Goal: Task Accomplishment & Management: Manage account settings

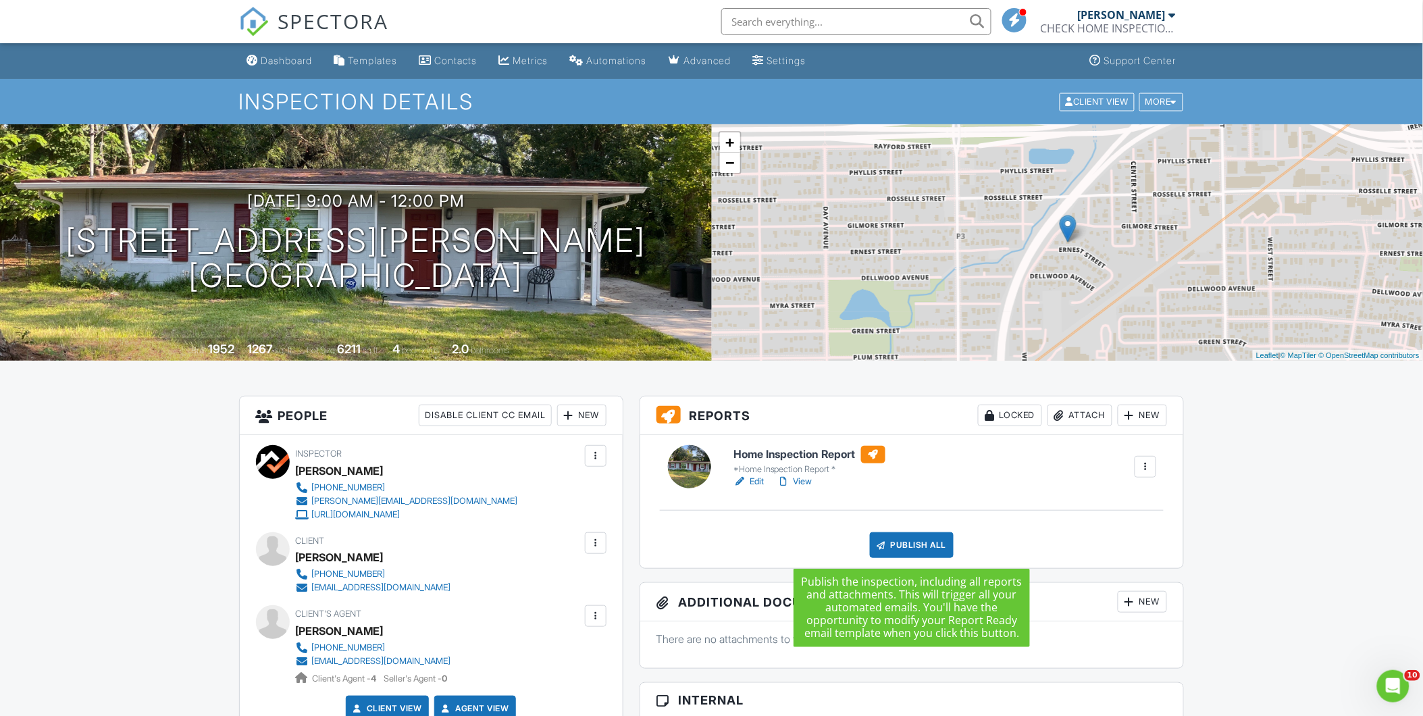
click at [907, 548] on div "Publish All" at bounding box center [912, 545] width 84 height 26
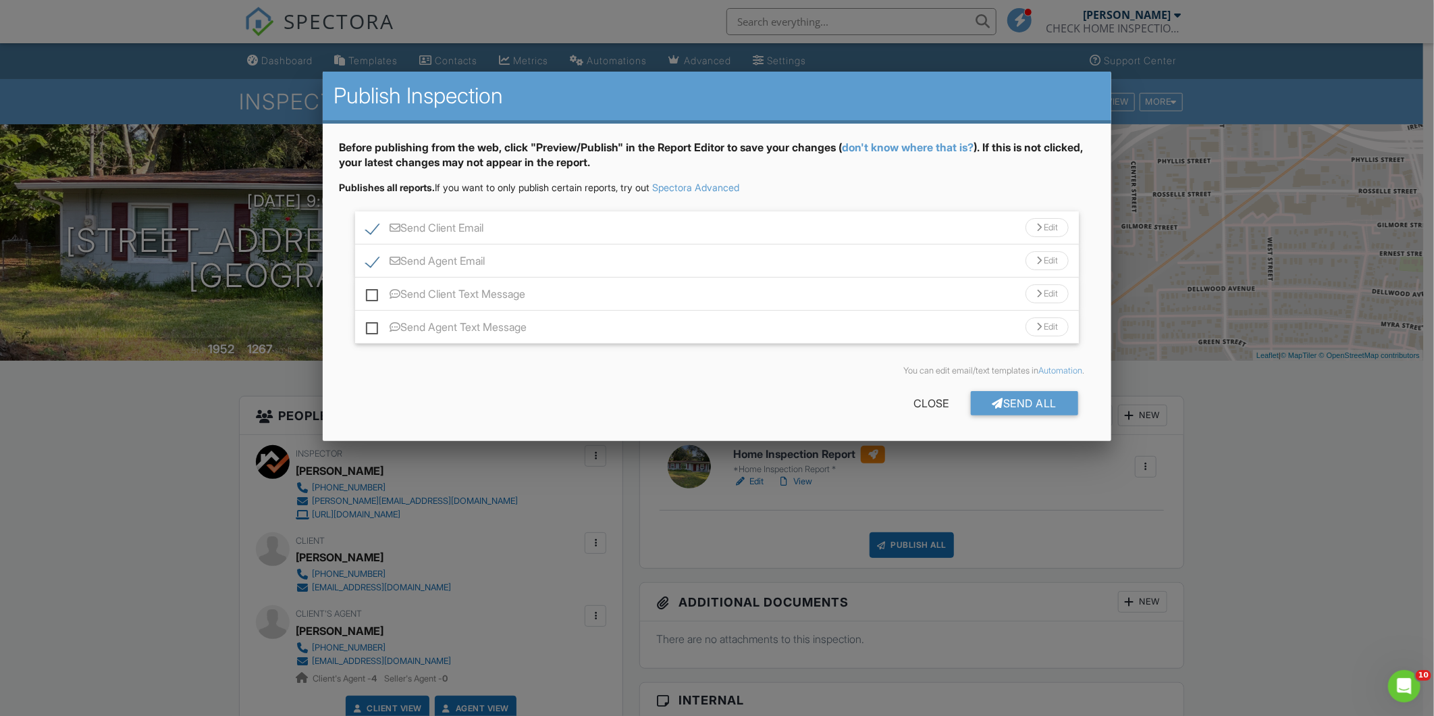
click at [367, 288] on label "Send Client Text Message" at bounding box center [445, 296] width 159 height 17
click at [367, 288] on input "Send Client Text Message" at bounding box center [370, 287] width 9 height 9
checkbox input "true"
click at [372, 326] on label "Send Agent Text Message" at bounding box center [446, 329] width 161 height 17
click at [372, 325] on input "Send Agent Text Message" at bounding box center [370, 320] width 9 height 9
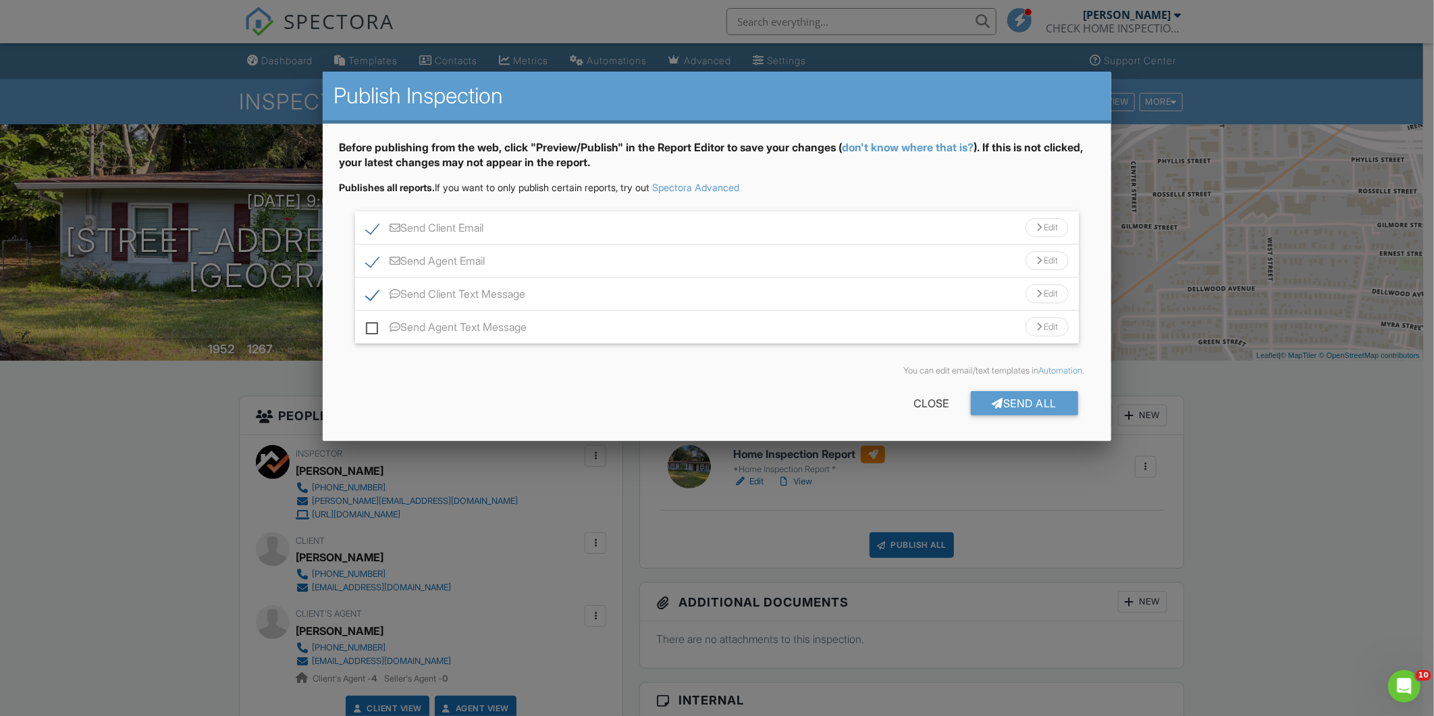
checkbox input "true"
click at [1005, 402] on div "Send All" at bounding box center [1025, 403] width 108 height 24
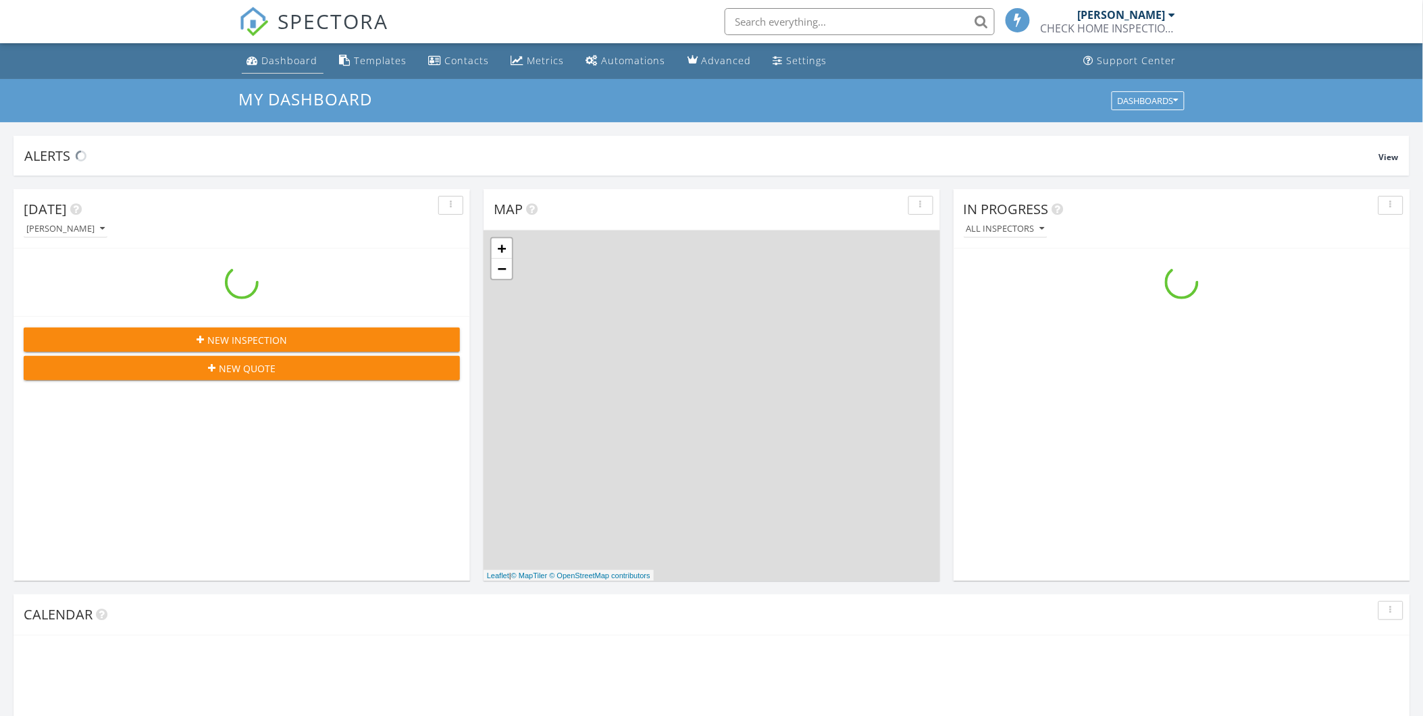
scroll to position [1253, 1447]
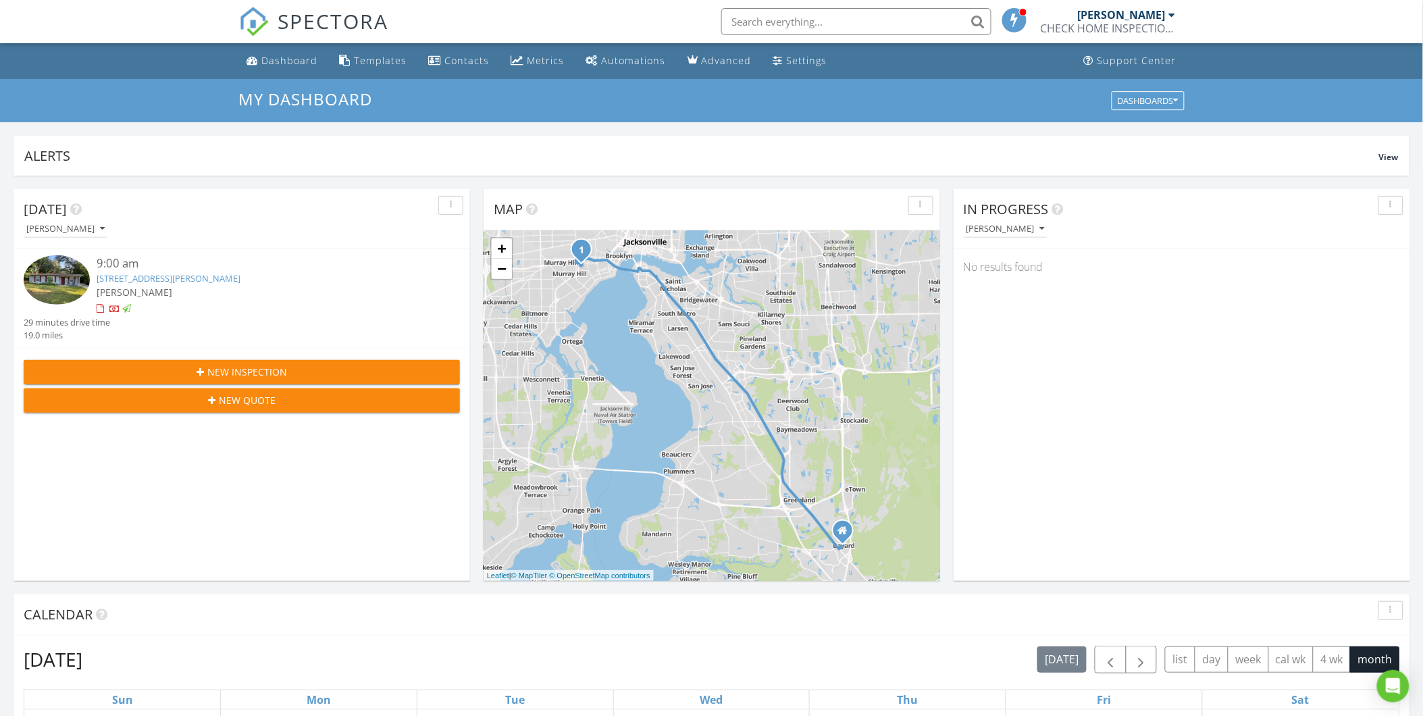
click at [196, 275] on link "2855 Ernest St, Jacksonville, FL 32205" at bounding box center [169, 278] width 144 height 12
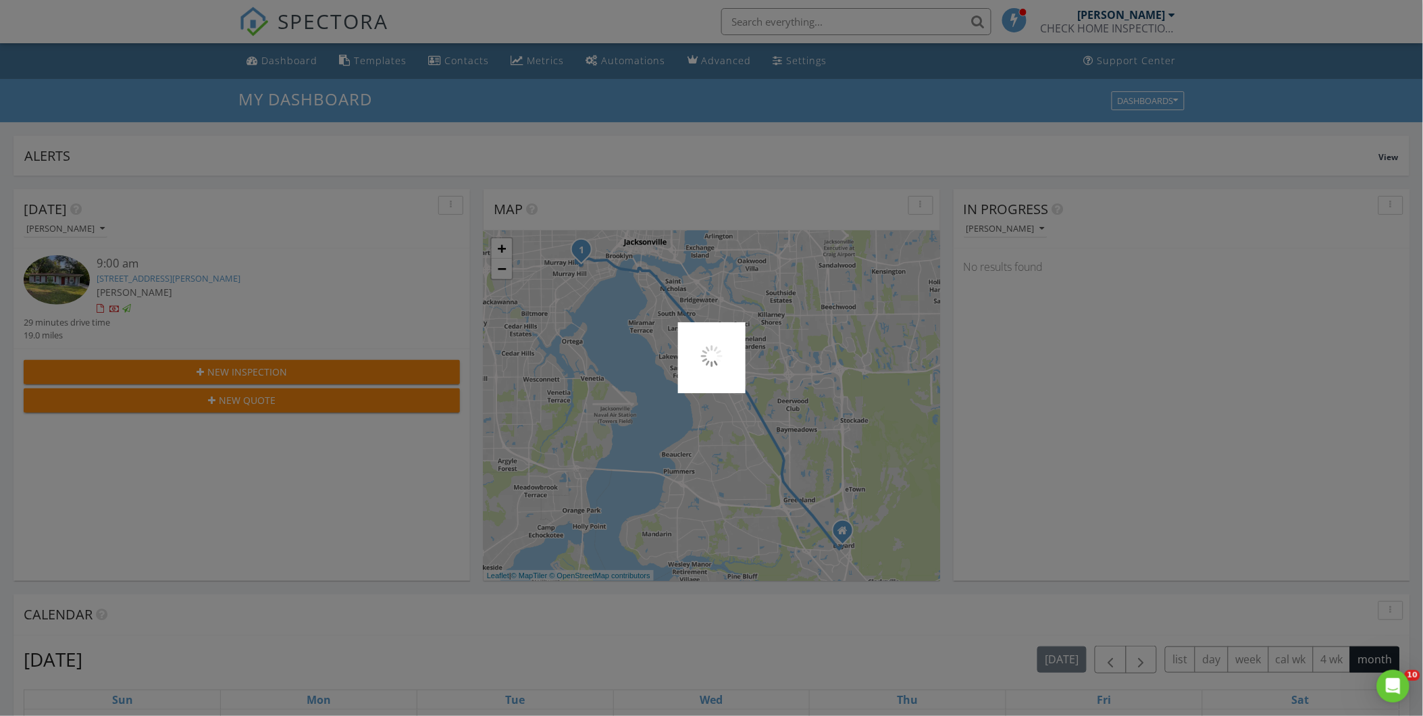
scroll to position [0, 0]
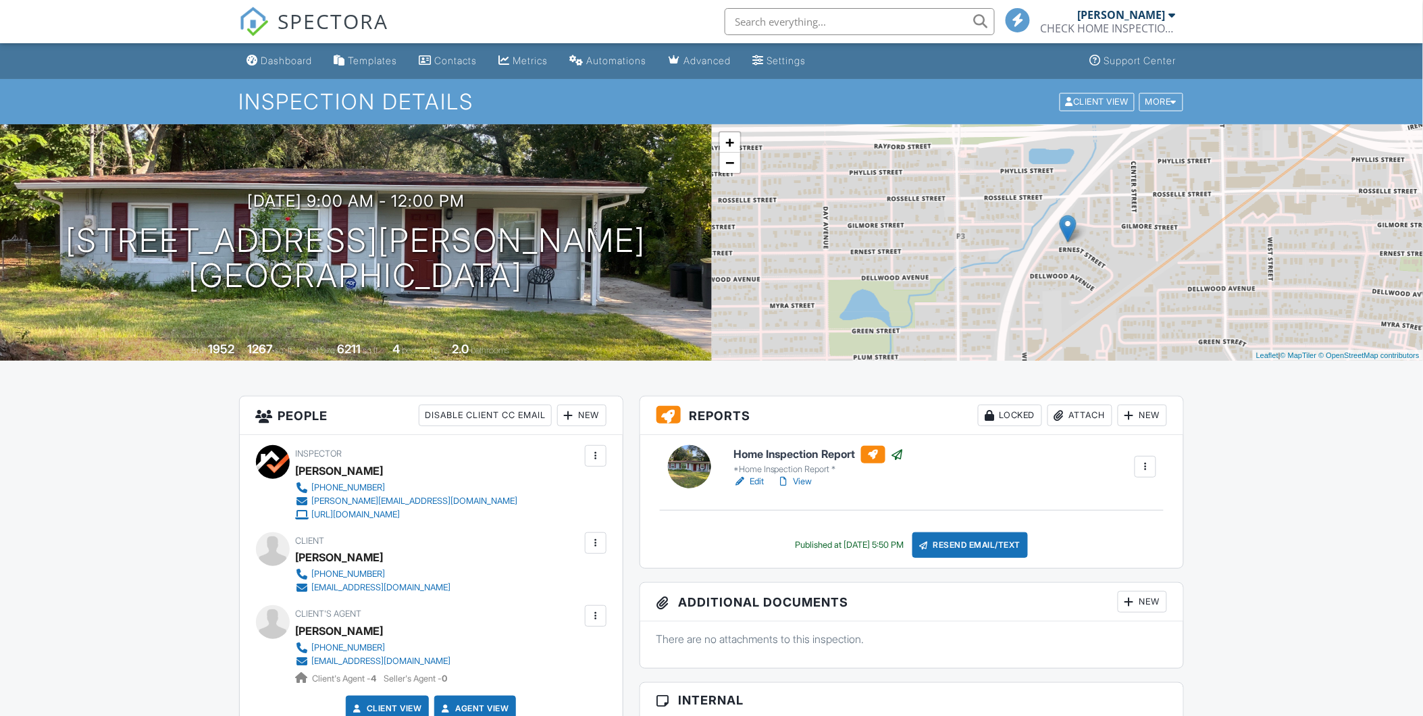
scroll to position [375, 0]
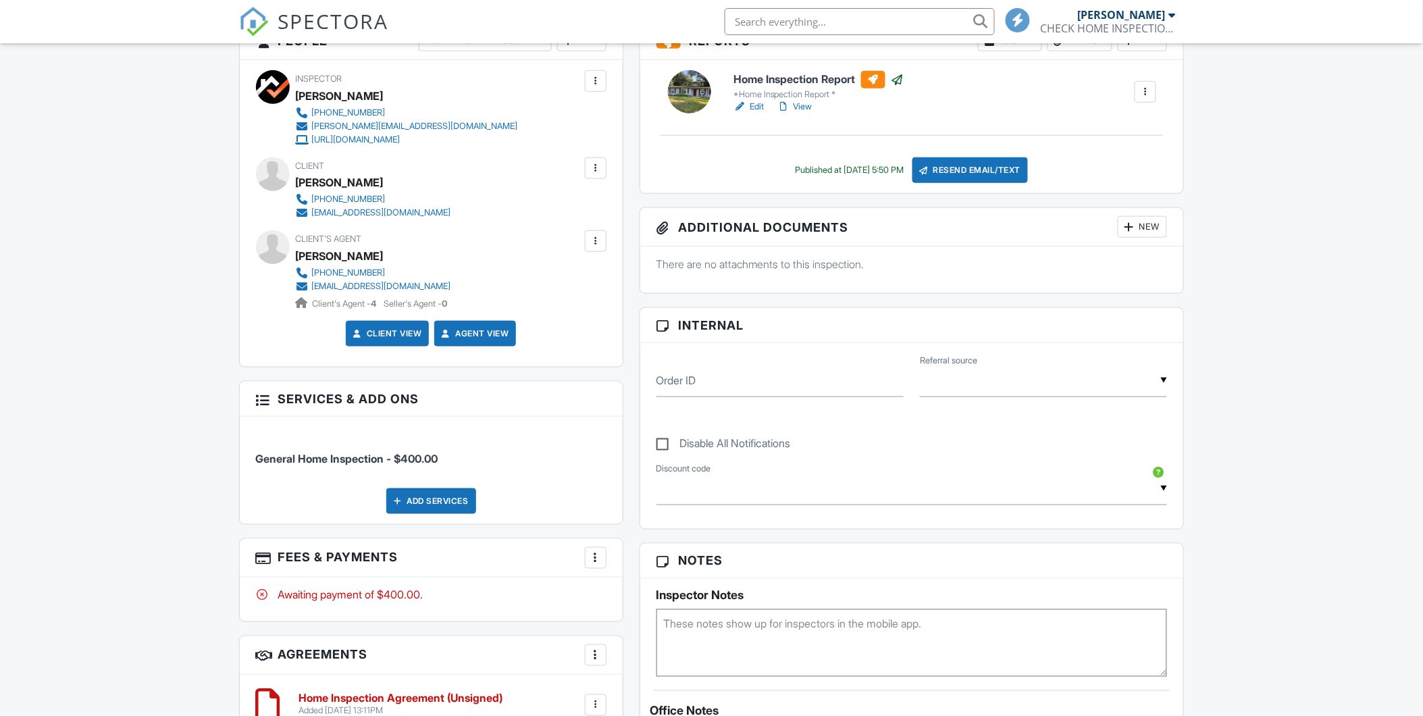
click at [801, 108] on link "View" at bounding box center [794, 107] width 35 height 14
